Goal: Task Accomplishment & Management: Use online tool/utility

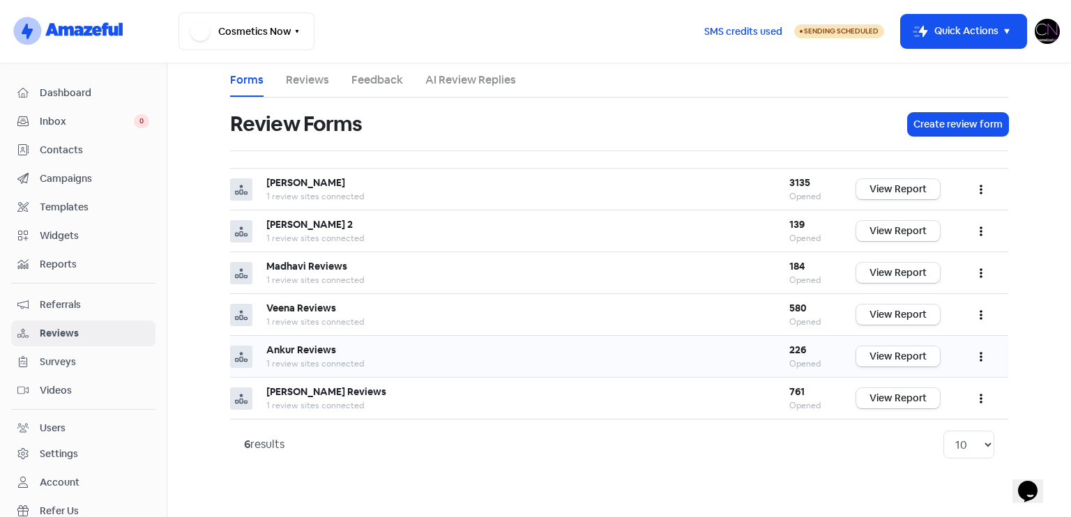
click at [897, 357] on link "View Report" at bounding box center [898, 356] width 84 height 20
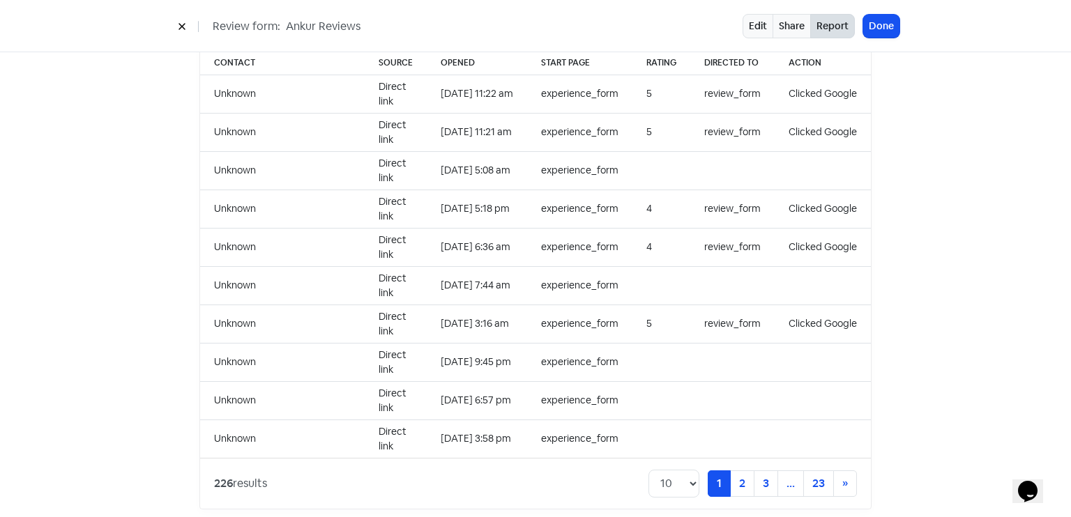
scroll to position [1432, 0]
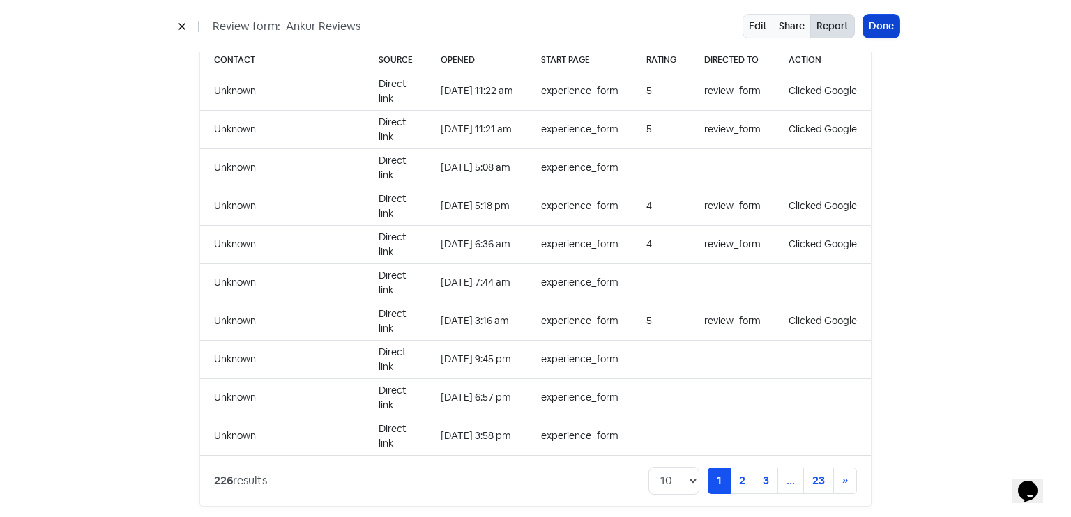
click at [895, 23] on button "Done" at bounding box center [881, 26] width 36 height 23
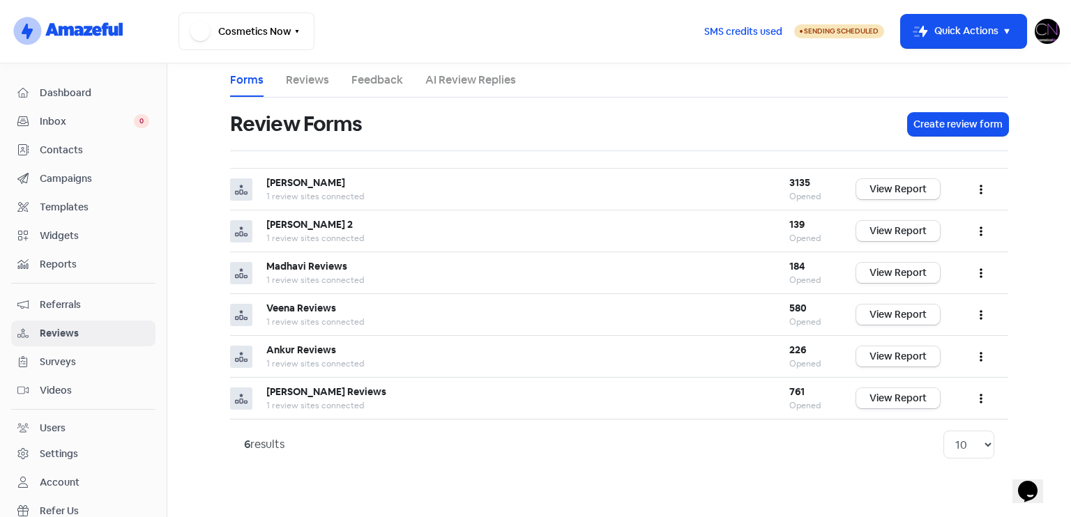
click at [94, 103] on link "Dashboard" at bounding box center [83, 93] width 144 height 26
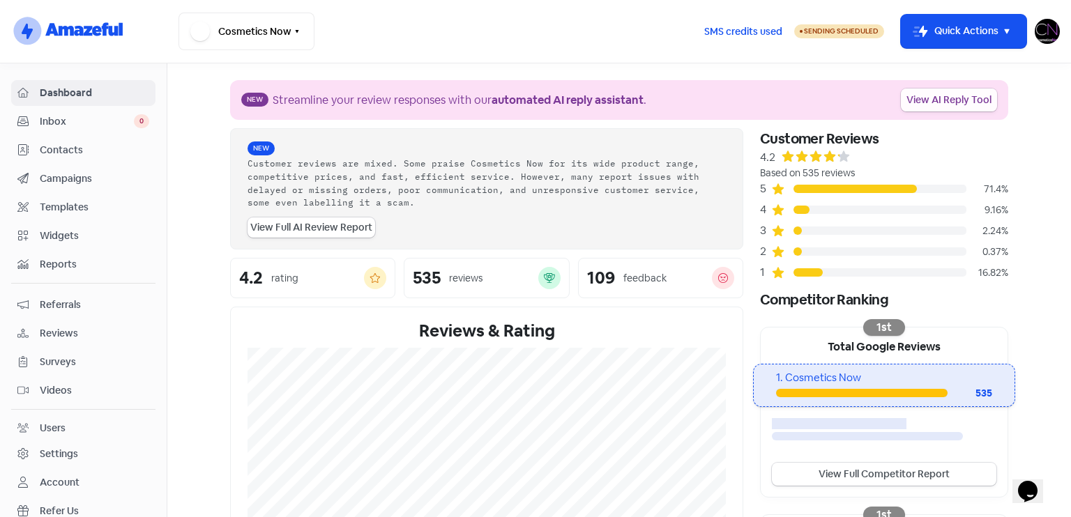
click at [943, 96] on link "View AI Reply Tool" at bounding box center [949, 100] width 96 height 23
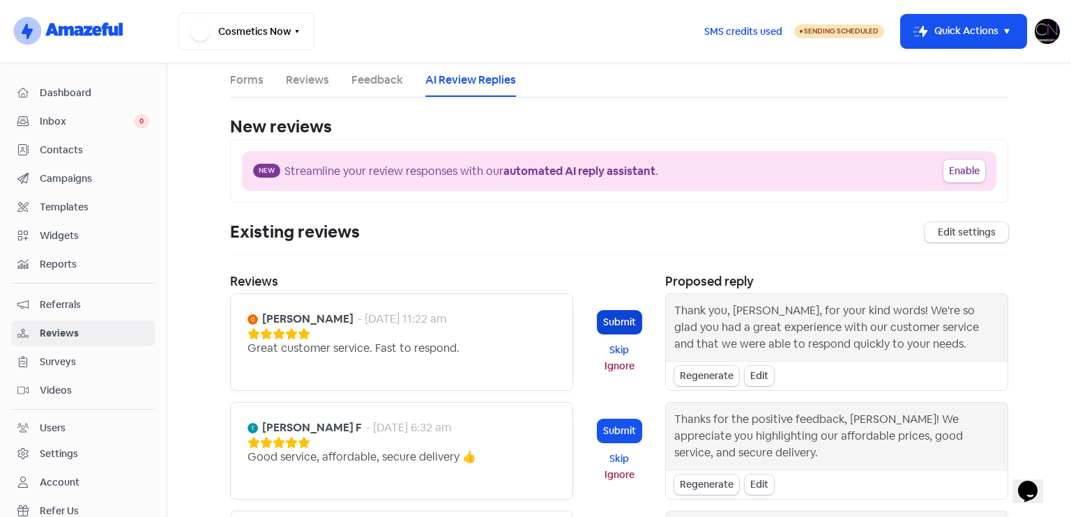
click at [599, 320] on button "Submit" at bounding box center [619, 322] width 44 height 23
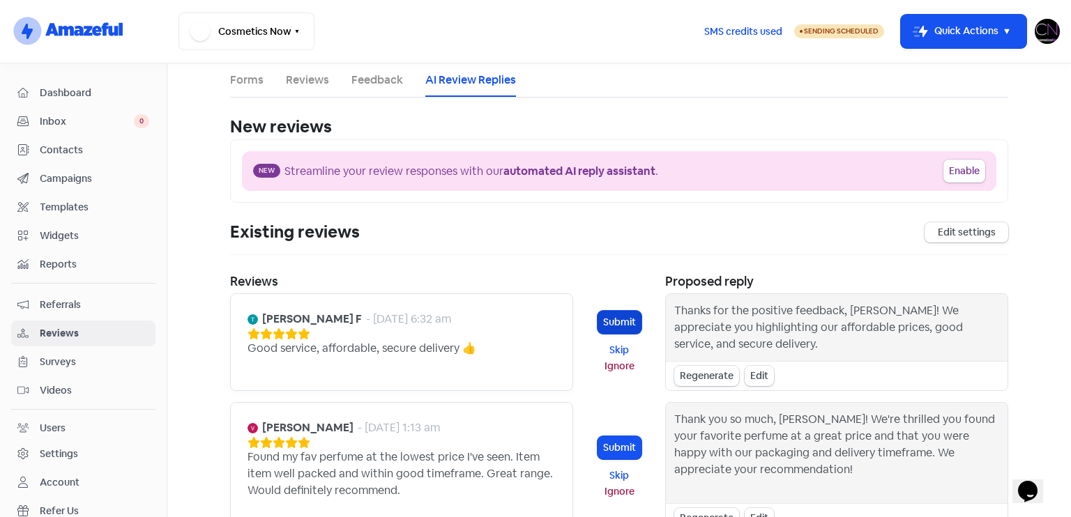
click at [604, 317] on button "Submit" at bounding box center [619, 322] width 44 height 23
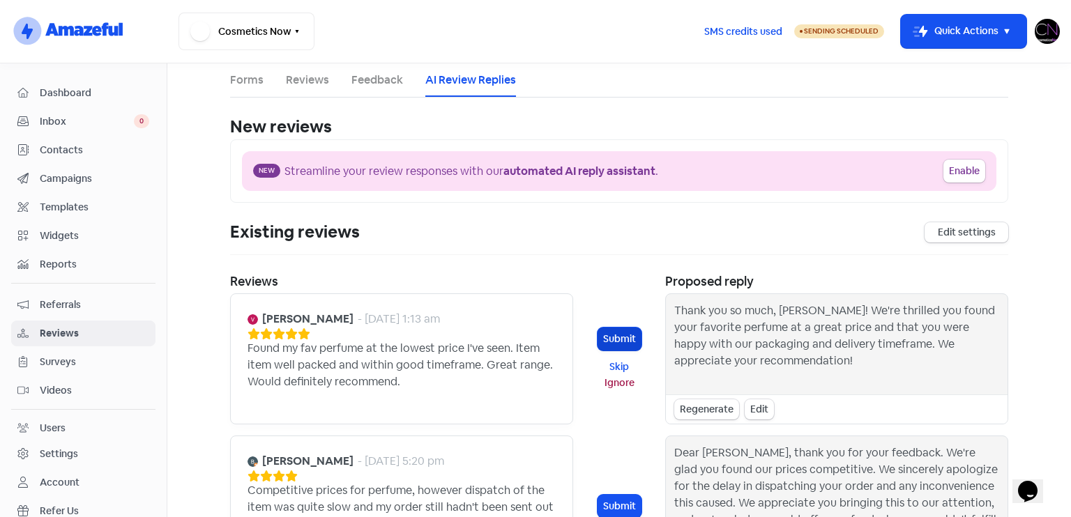
click at [616, 342] on button "Submit" at bounding box center [619, 339] width 44 height 23
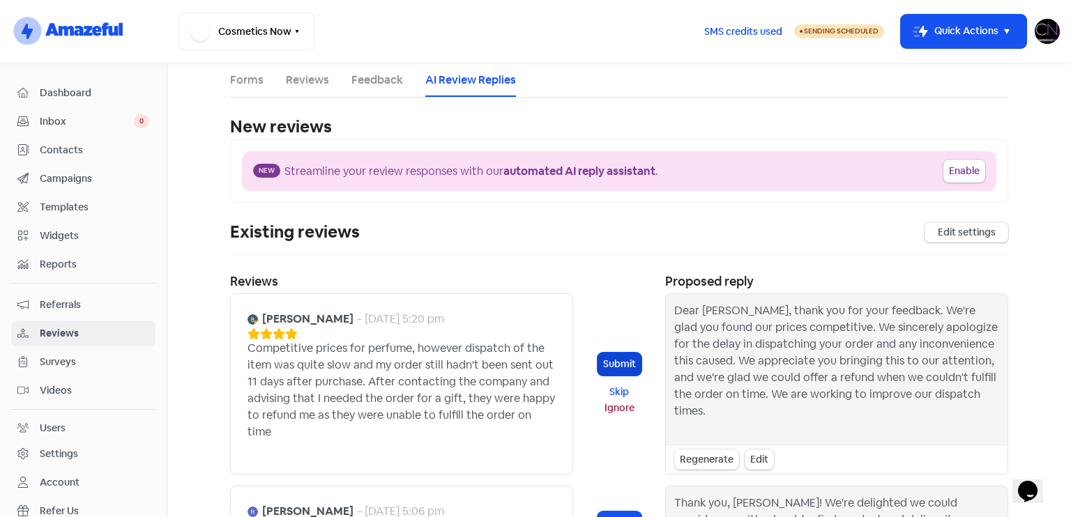
click at [619, 364] on button "Submit" at bounding box center [619, 364] width 44 height 23
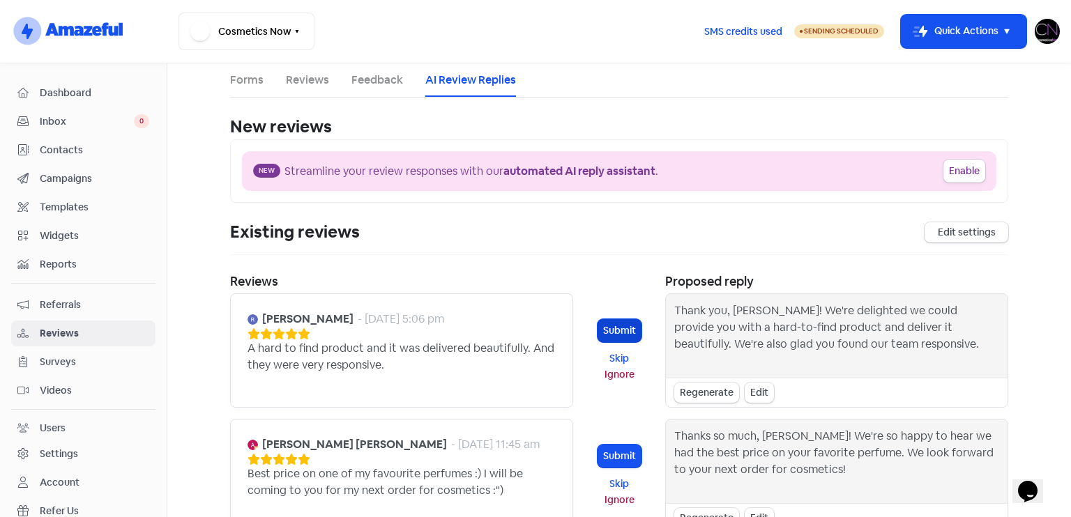
click at [622, 328] on button "Submit" at bounding box center [619, 330] width 44 height 23
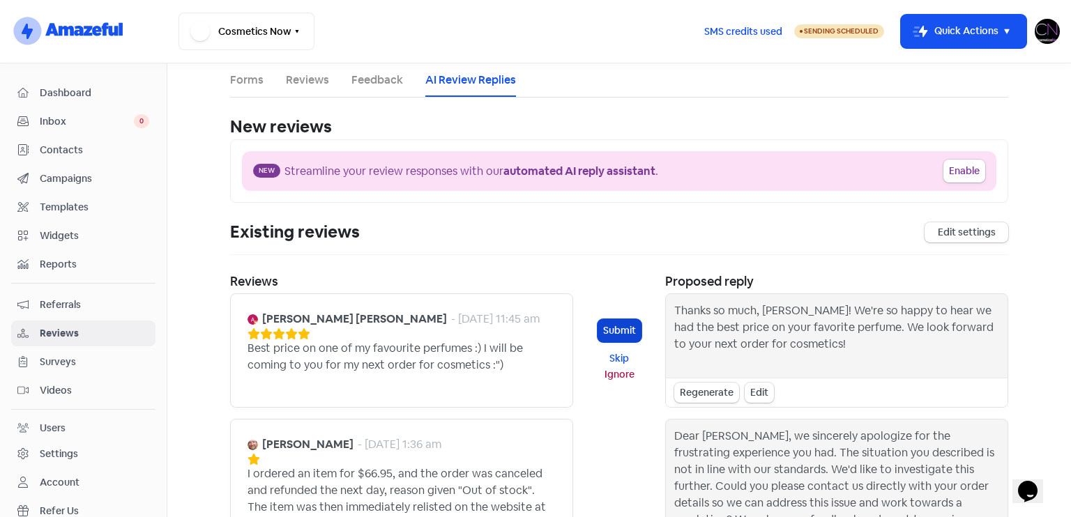
click at [609, 330] on button "Submit" at bounding box center [619, 330] width 44 height 23
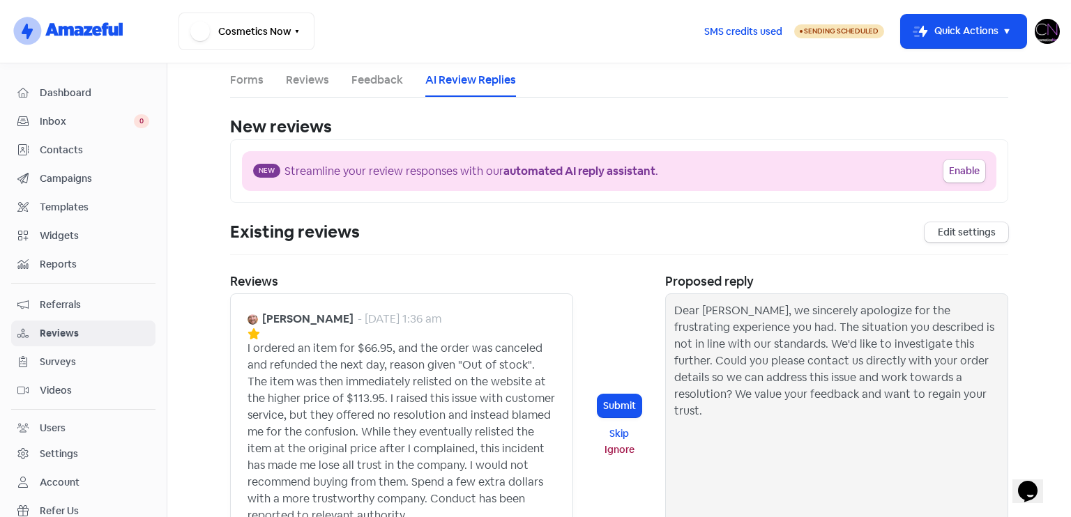
click at [105, 332] on span "Reviews" at bounding box center [94, 333] width 109 height 15
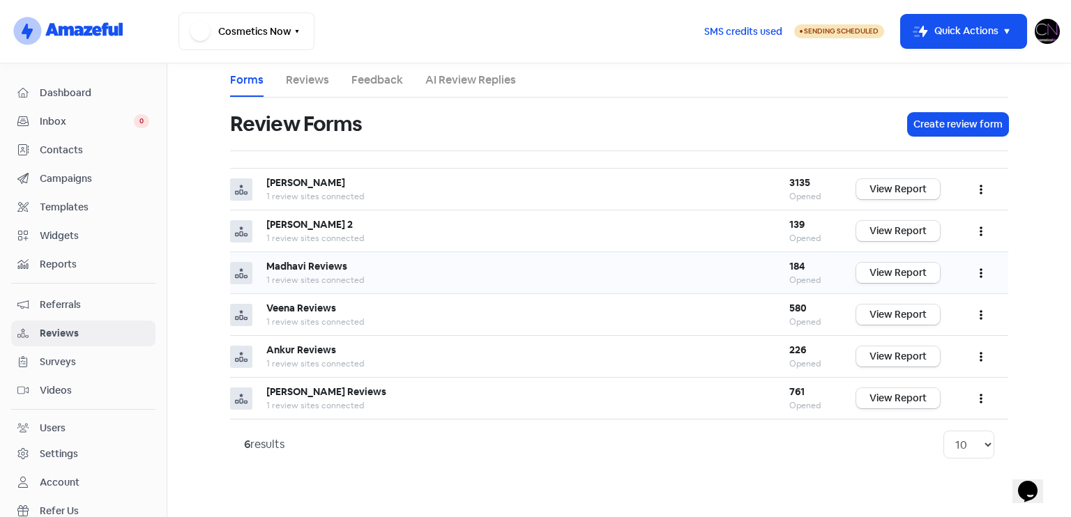
click at [902, 277] on link "View Report" at bounding box center [898, 273] width 84 height 20
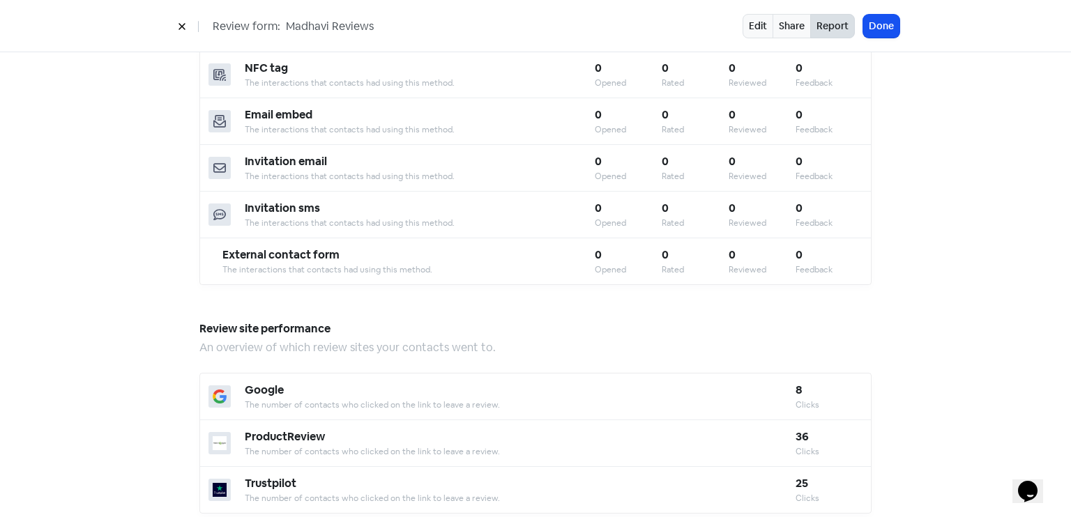
scroll to position [212, 0]
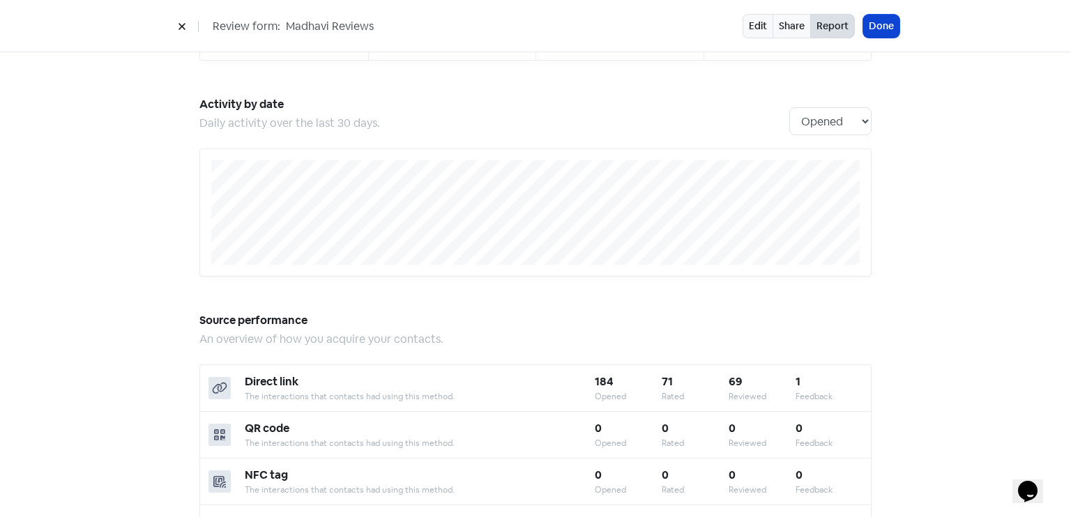
click at [889, 20] on button "Done" at bounding box center [881, 26] width 36 height 23
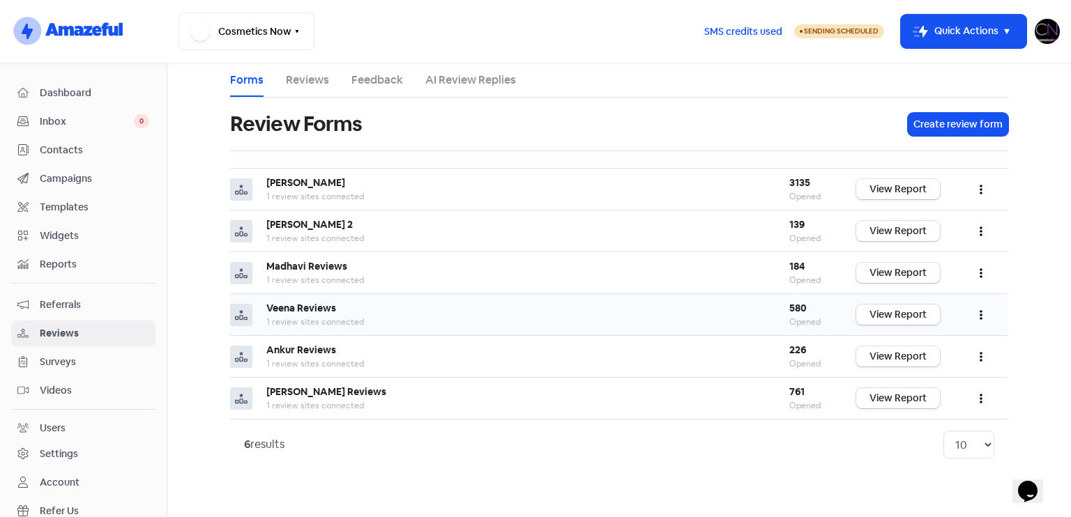
click at [896, 308] on link "View Report" at bounding box center [898, 315] width 84 height 20
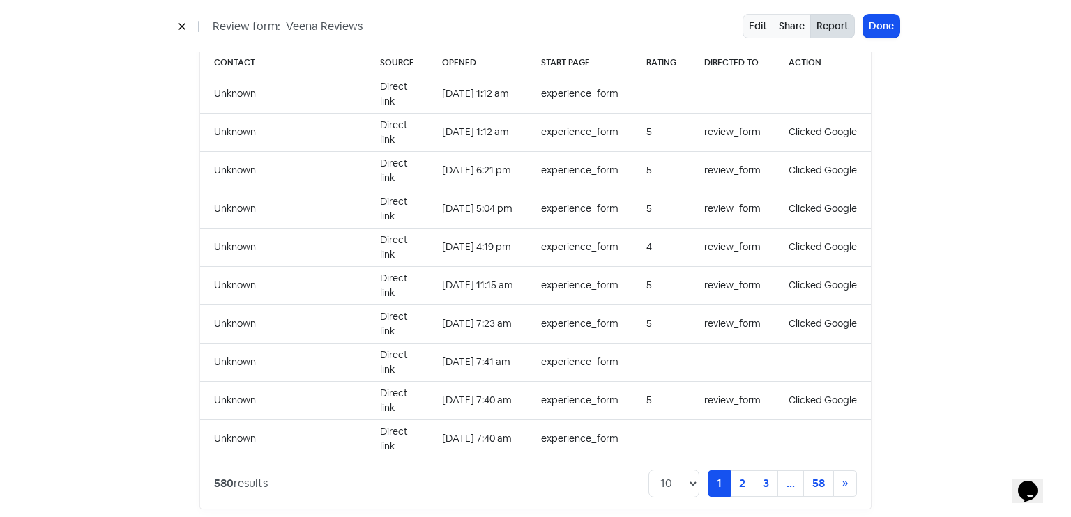
scroll to position [1432, 0]
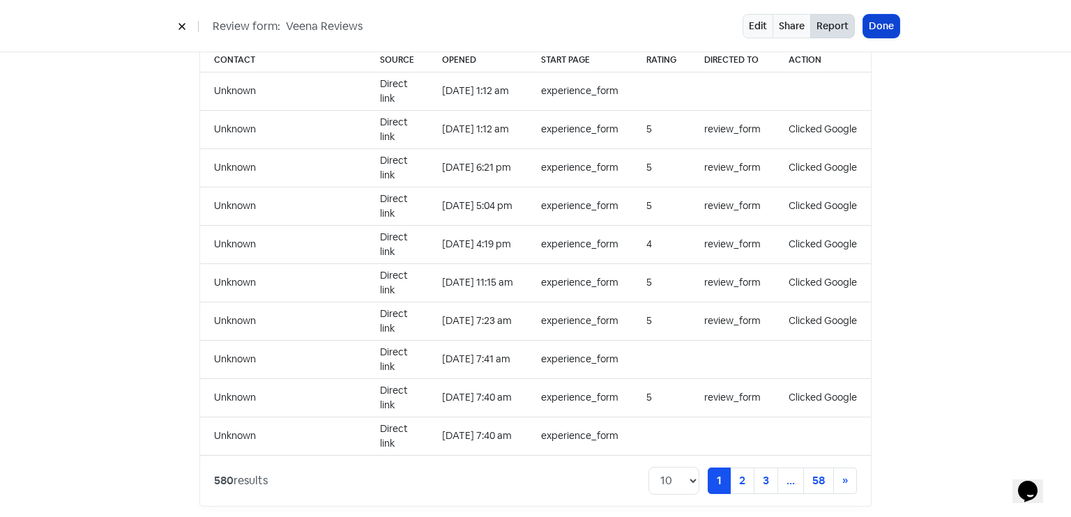
click at [880, 22] on button "Done" at bounding box center [881, 26] width 36 height 23
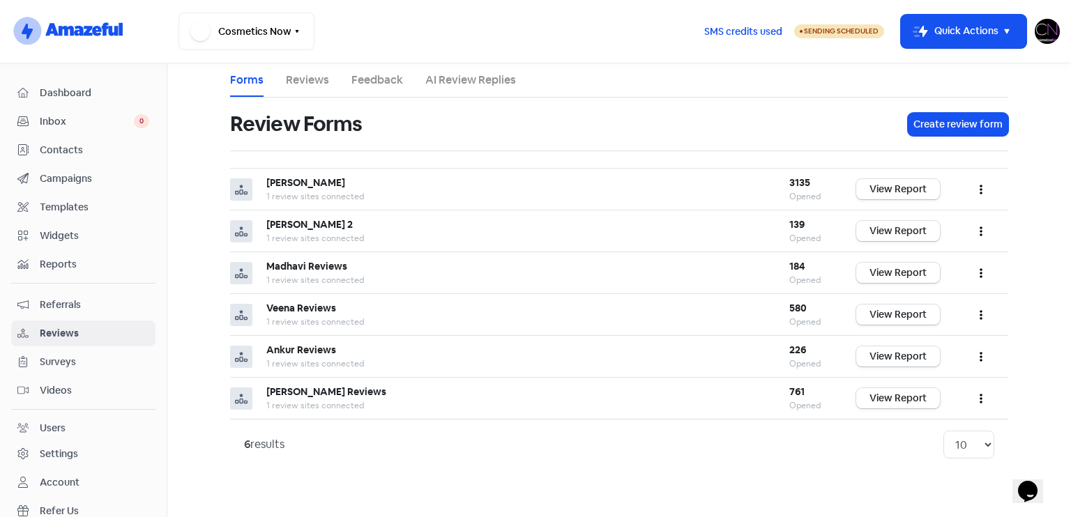
click at [67, 100] on div "Dashboard" at bounding box center [83, 93] width 132 height 16
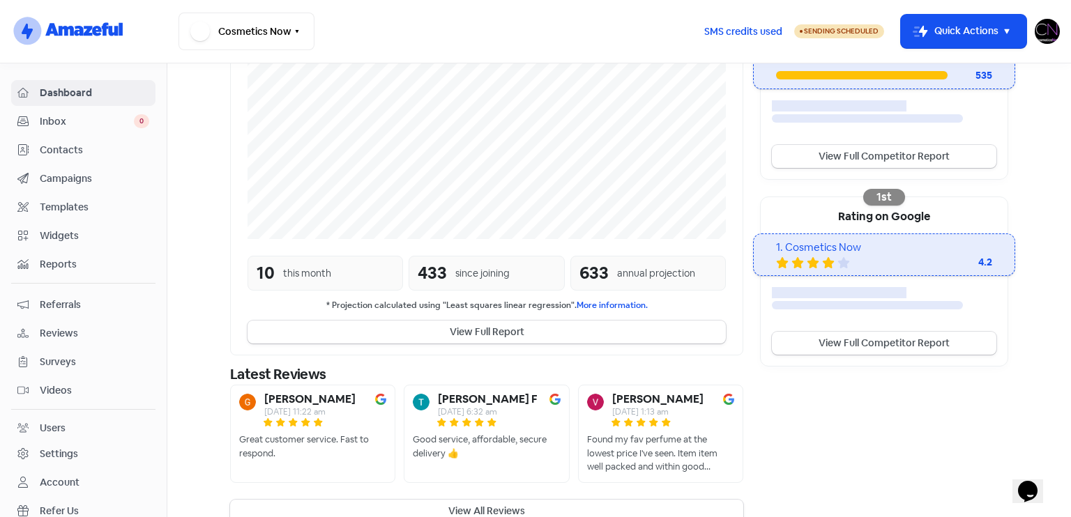
scroll to position [338, 0]
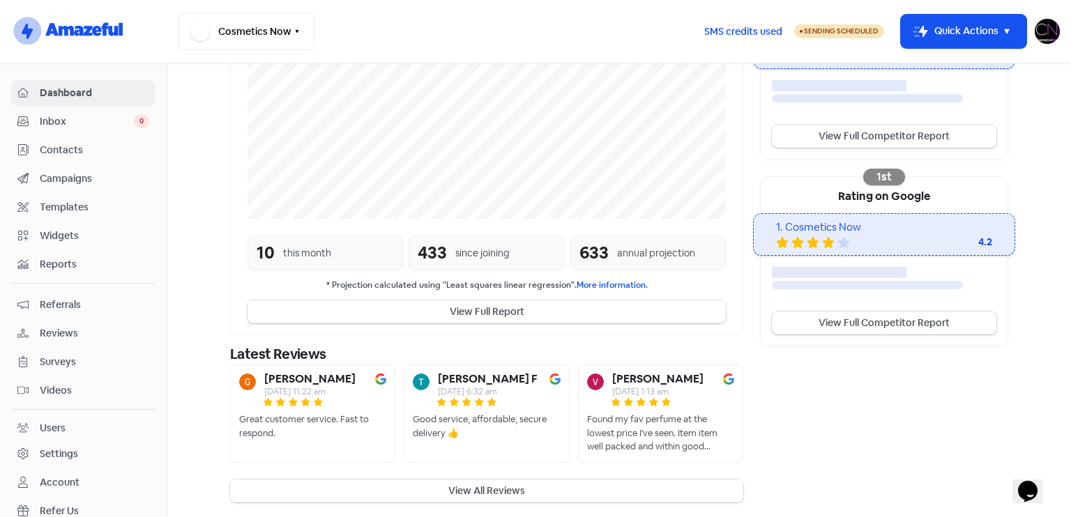
click at [595, 483] on button "View All Reviews" at bounding box center [486, 491] width 513 height 23
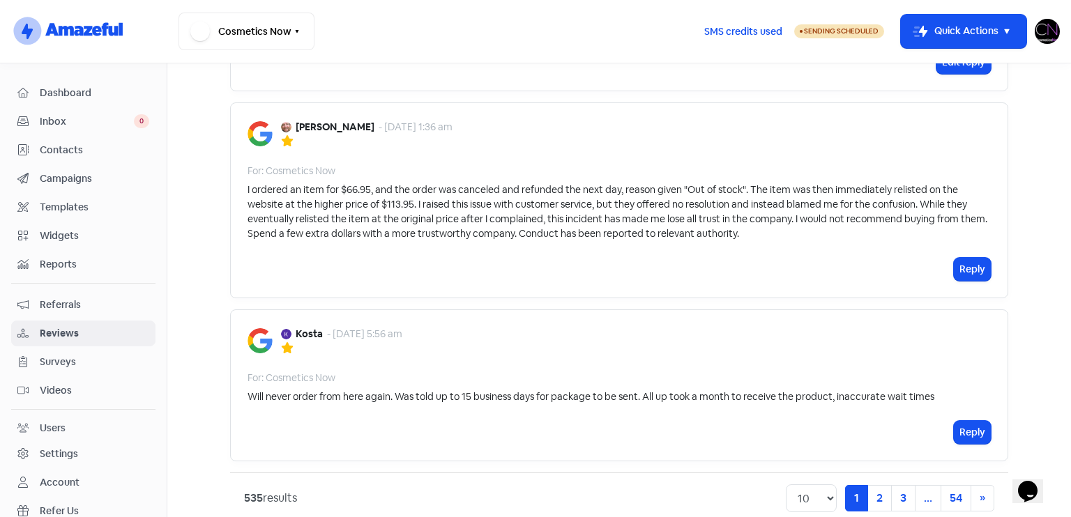
scroll to position [1990, 0]
